Goal: Task Accomplishment & Management: Use online tool/utility

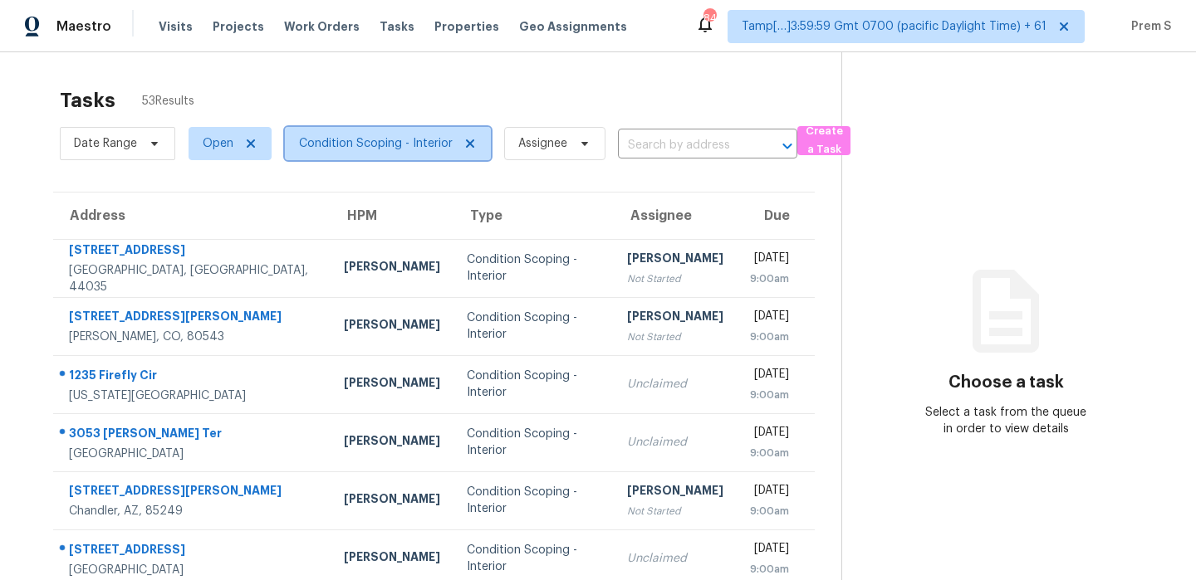
click at [343, 142] on span "Condition Scoping - Interior" at bounding box center [376, 143] width 154 height 17
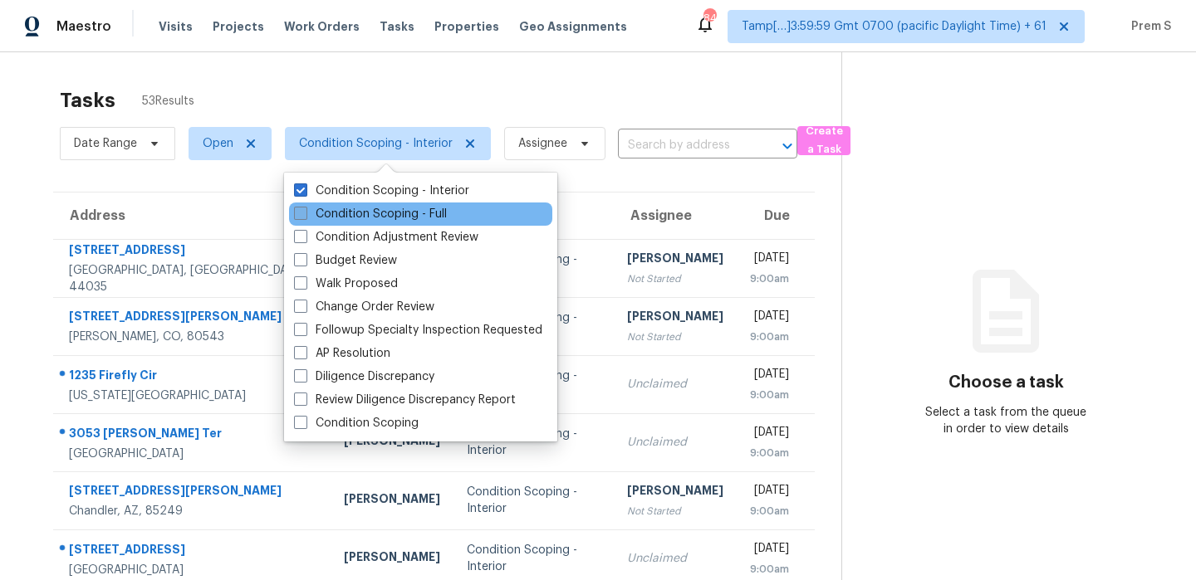
click at [350, 213] on label "Condition Scoping - Full" at bounding box center [370, 214] width 153 height 17
click at [305, 213] on input "Condition Scoping - Full" at bounding box center [299, 211] width 11 height 11
checkbox input "true"
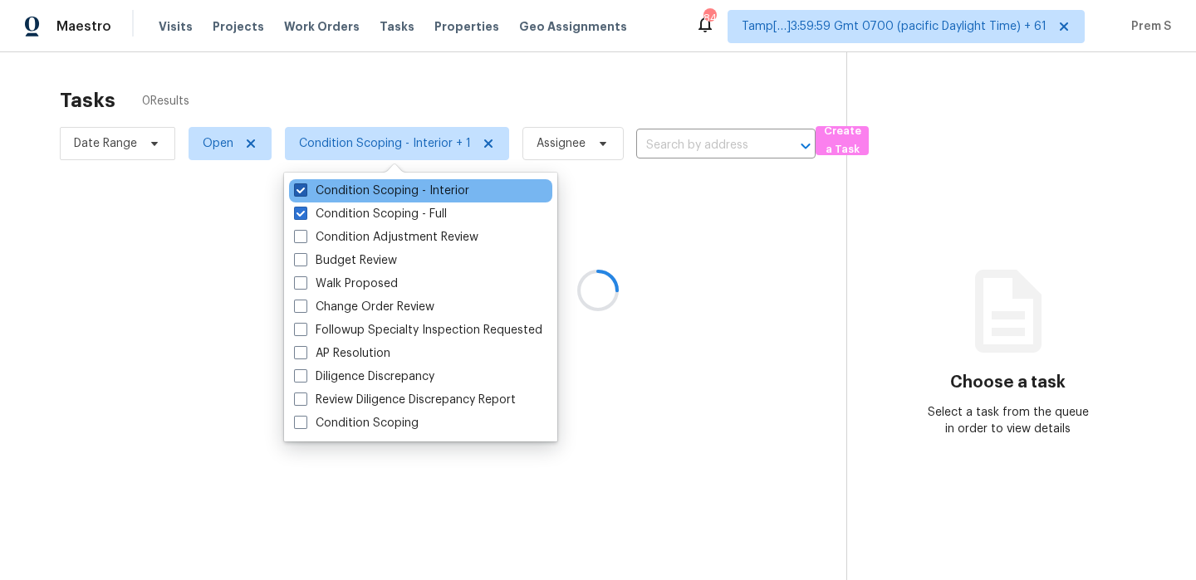
click at [359, 192] on label "Condition Scoping - Interior" at bounding box center [381, 191] width 175 height 17
click at [305, 192] on input "Condition Scoping - Interior" at bounding box center [299, 188] width 11 height 11
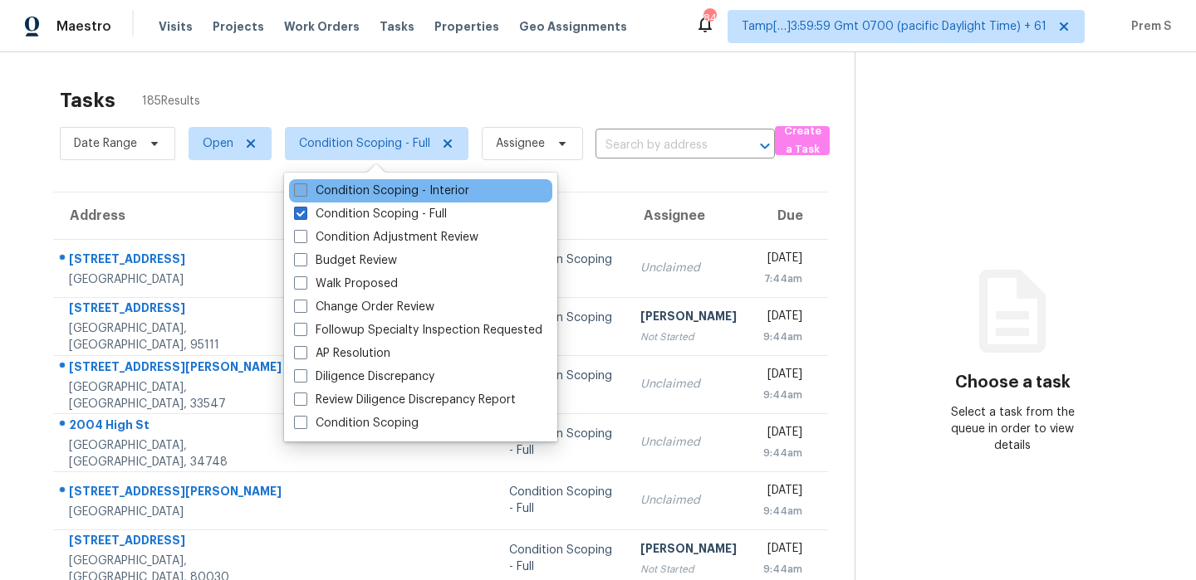
click at [341, 186] on label "Condition Scoping - Interior" at bounding box center [381, 191] width 175 height 17
click at [305, 186] on input "Condition Scoping - Interior" at bounding box center [299, 188] width 11 height 11
checkbox input "true"
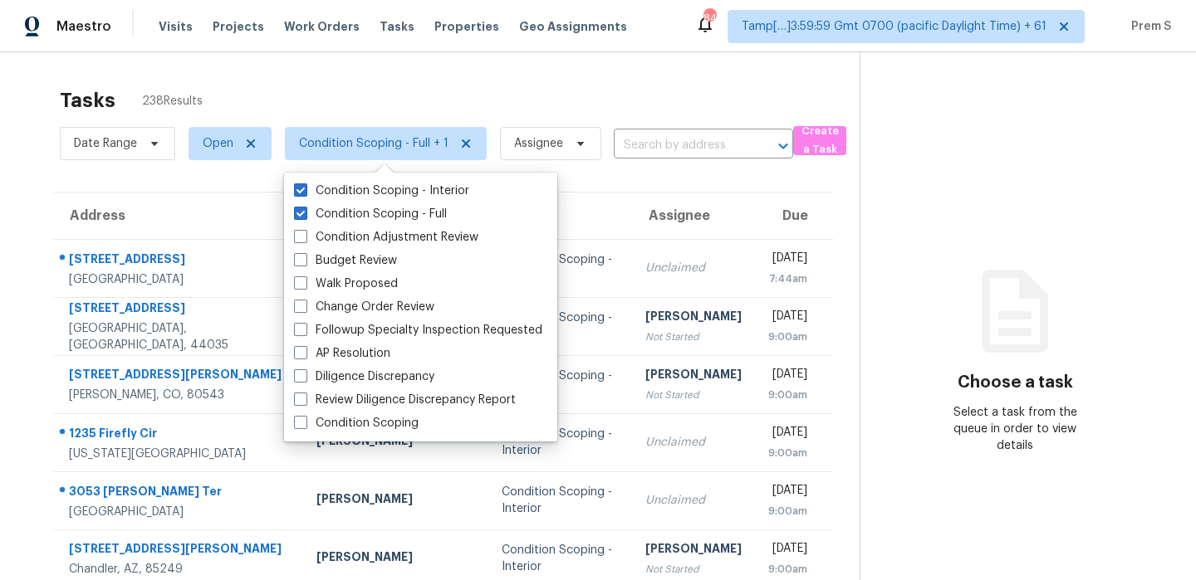
click at [335, 89] on div "Tasks 238 Results" at bounding box center [460, 100] width 800 height 43
